Goal: Task Accomplishment & Management: Use online tool/utility

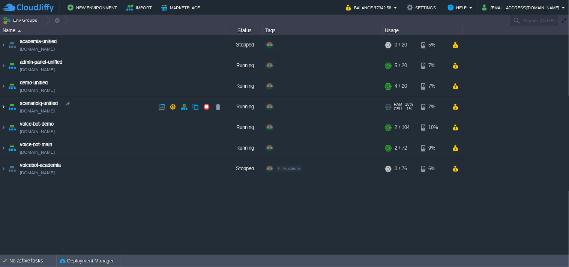
click at [2, 109] on img at bounding box center [3, 107] width 6 height 20
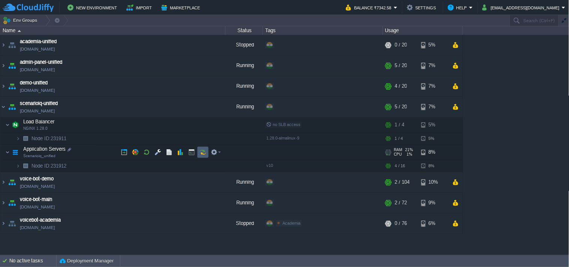
click at [202, 152] on button "button" at bounding box center [203, 152] width 7 height 7
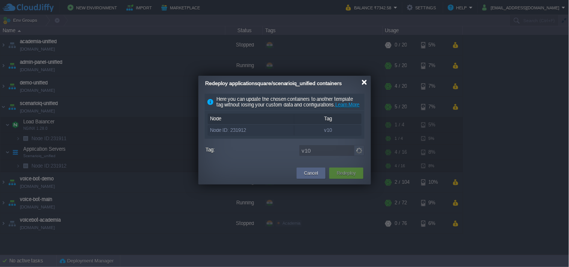
click at [366, 82] on div at bounding box center [365, 83] width 6 height 6
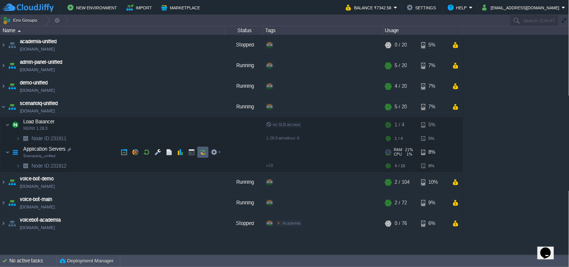
click at [201, 152] on button "button" at bounding box center [203, 152] width 7 height 7
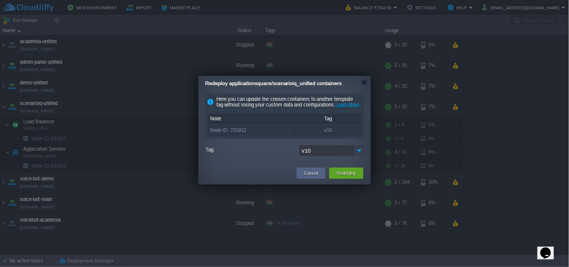
click at [363, 156] on img at bounding box center [359, 150] width 11 height 11
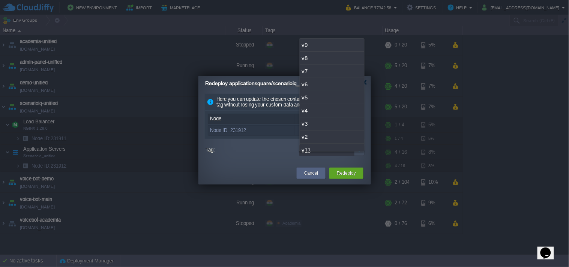
scroll to position [19, 0]
click at [337, 133] on div "v11" at bounding box center [332, 131] width 65 height 13
type input "v11"
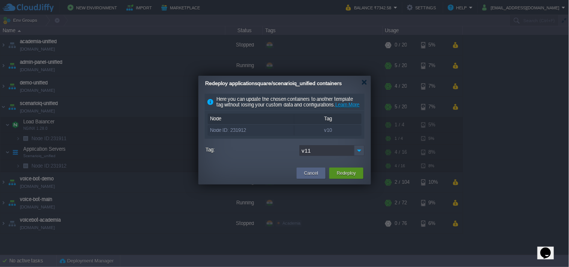
click at [349, 177] on button "Redeploy" at bounding box center [346, 174] width 19 height 8
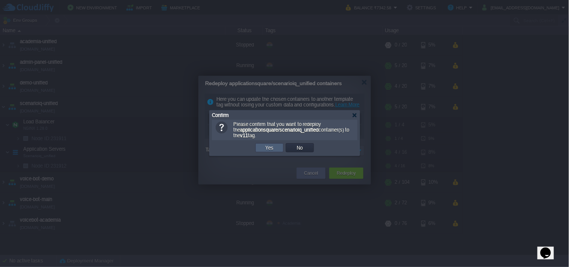
click at [277, 149] on td "Yes" at bounding box center [270, 147] width 28 height 9
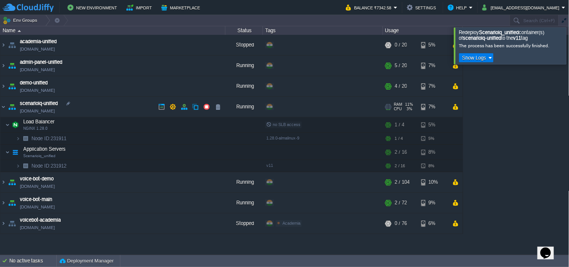
click at [55, 114] on link "[DOMAIN_NAME]" at bounding box center [37, 111] width 35 height 8
click at [55, 108] on link "[DOMAIN_NAME]" at bounding box center [37, 111] width 35 height 8
click at [43, 109] on link "[DOMAIN_NAME]" at bounding box center [37, 111] width 35 height 8
